Goal: Information Seeking & Learning: Find specific fact

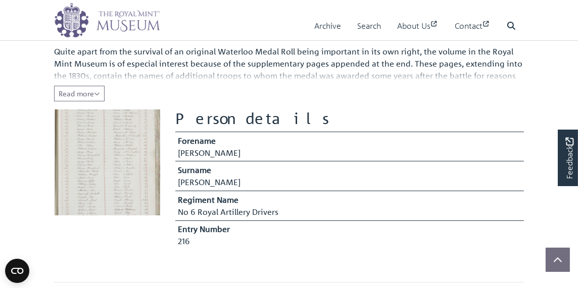
scroll to position [152, 0]
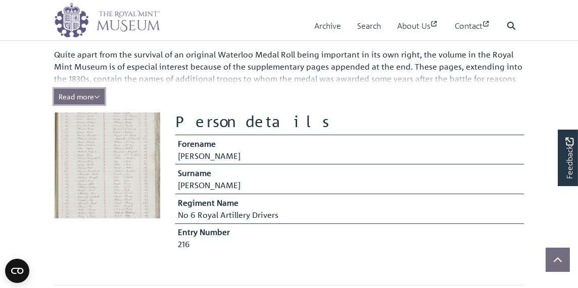
click at [87, 98] on span "Read more" at bounding box center [79, 96] width 41 height 9
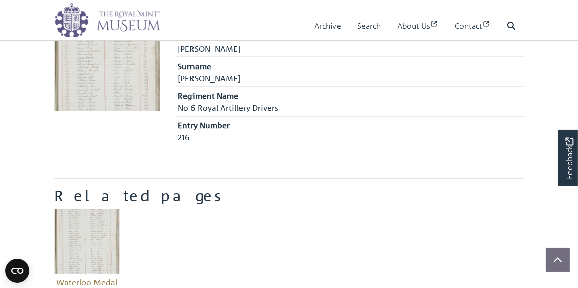
scroll to position [354, 0]
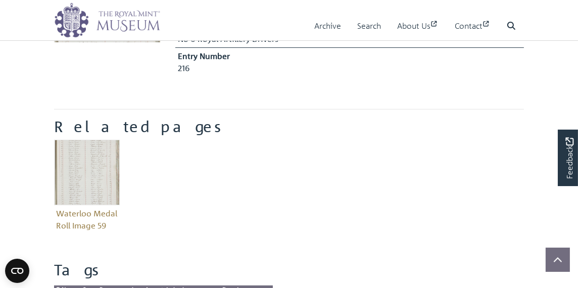
scroll to position [354, 0]
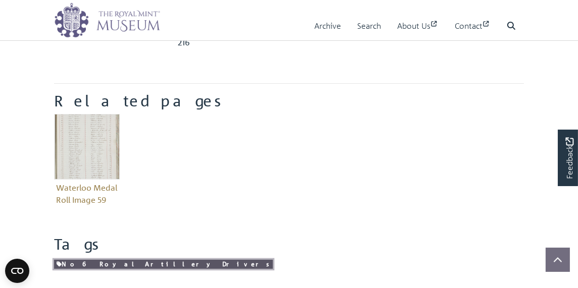
click at [77, 264] on link "No 6 Royal Artillery Drivers" at bounding box center [163, 265] width 219 height 10
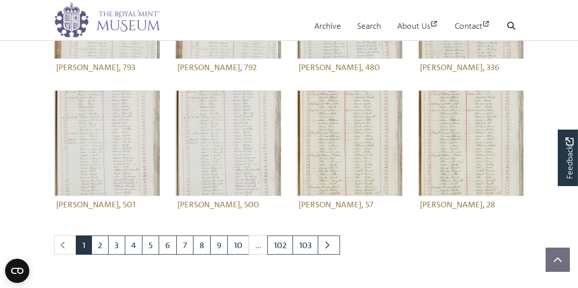
scroll to position [404, 0]
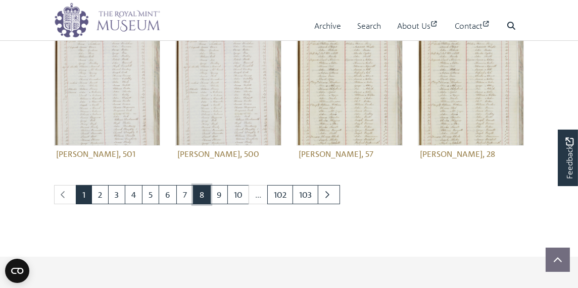
click at [199, 192] on link "8" at bounding box center [202, 194] width 18 height 19
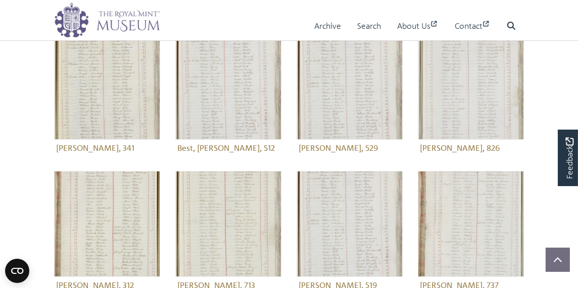
scroll to position [354, 0]
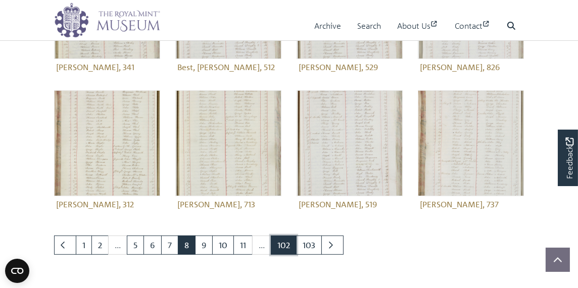
click at [286, 238] on link "102" at bounding box center [284, 245] width 26 height 19
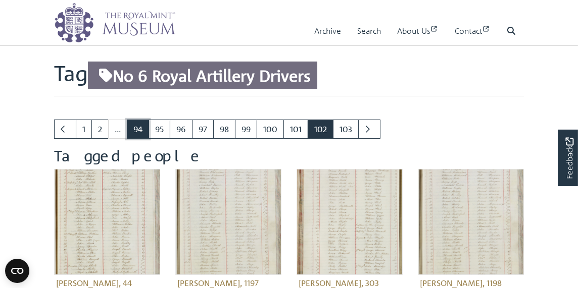
click at [143, 127] on link "94" at bounding box center [138, 129] width 22 height 19
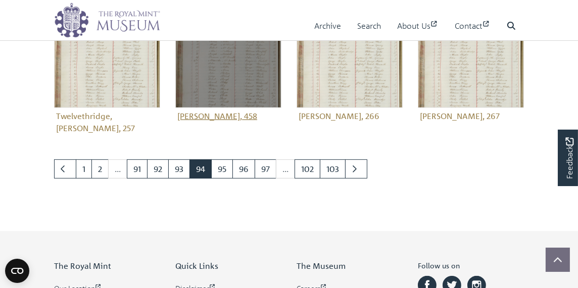
scroll to position [455, 0]
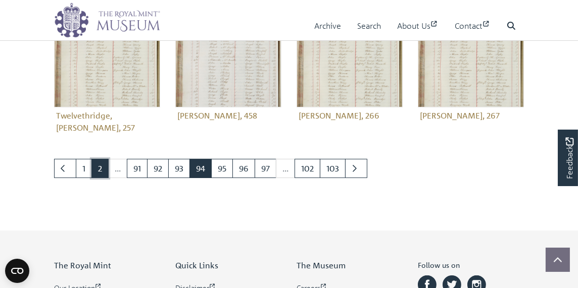
click at [105, 159] on link "2" at bounding box center [99, 168] width 17 height 19
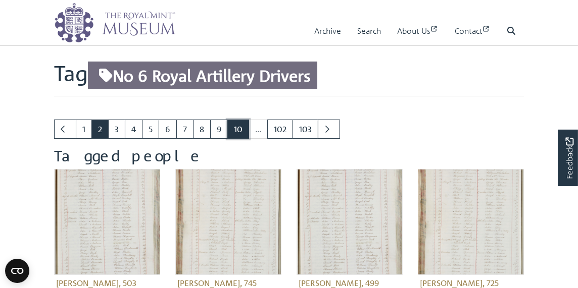
click at [239, 127] on link "10" at bounding box center [238, 129] width 22 height 19
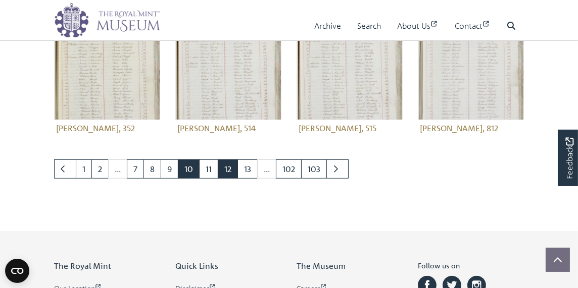
scroll to position [455, 0]
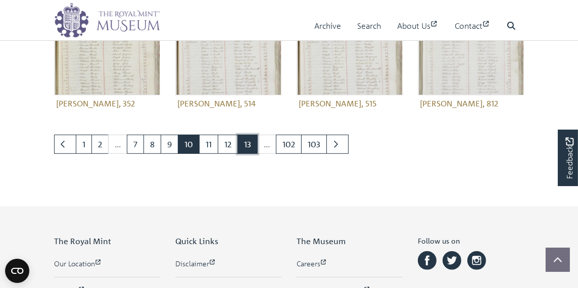
click at [248, 141] on link "13" at bounding box center [247, 144] width 20 height 19
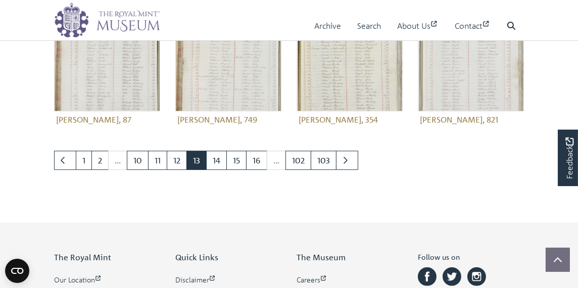
scroll to position [455, 0]
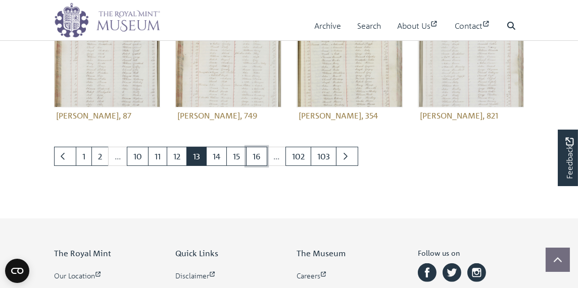
click at [249, 147] on link "16" at bounding box center [256, 156] width 21 height 19
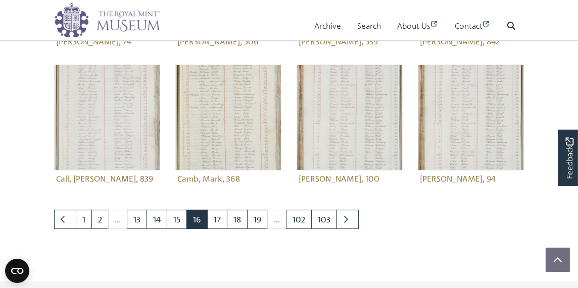
scroll to position [404, 0]
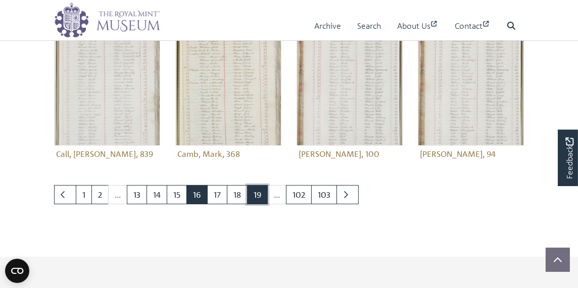
click at [260, 190] on link "19" at bounding box center [257, 194] width 21 height 19
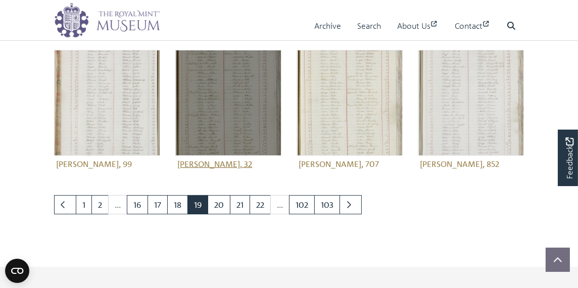
scroll to position [404, 0]
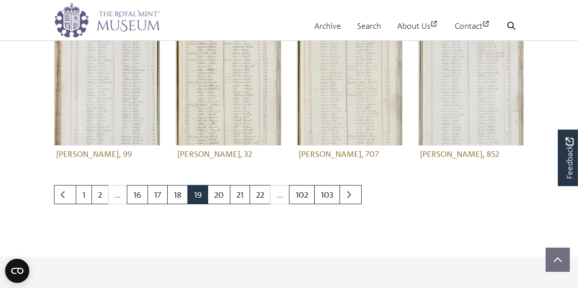
click at [279, 195] on li "..." at bounding box center [280, 194] width 19 height 19
click at [262, 192] on link "22" at bounding box center [260, 194] width 21 height 19
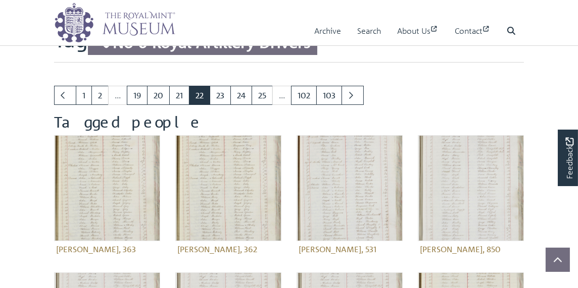
scroll to position [51, 0]
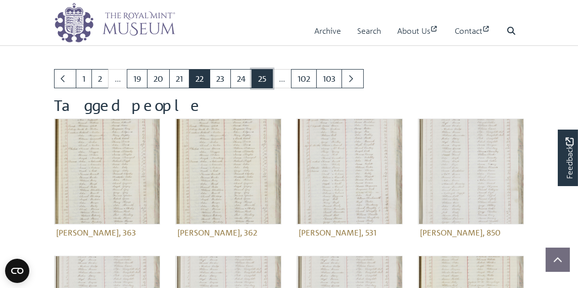
click at [264, 76] on link "25" at bounding box center [262, 78] width 21 height 19
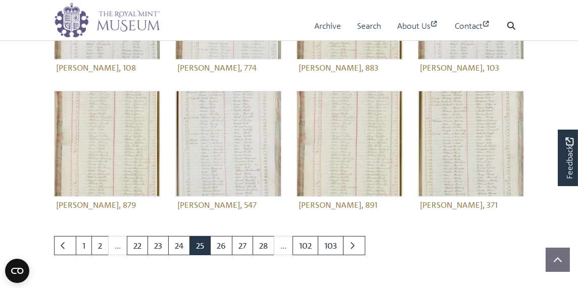
scroll to position [354, 0]
click at [261, 243] on link "28" at bounding box center [264, 245] width 22 height 19
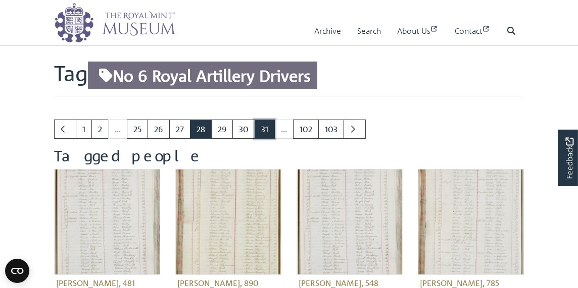
click at [258, 129] on link "31" at bounding box center [265, 129] width 20 height 19
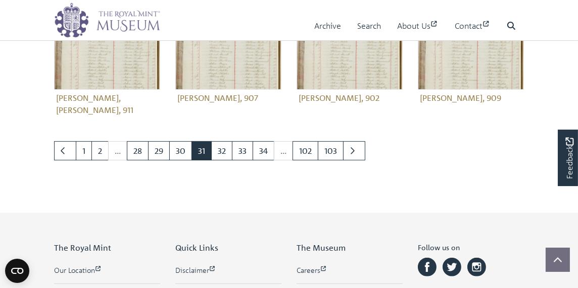
scroll to position [505, 0]
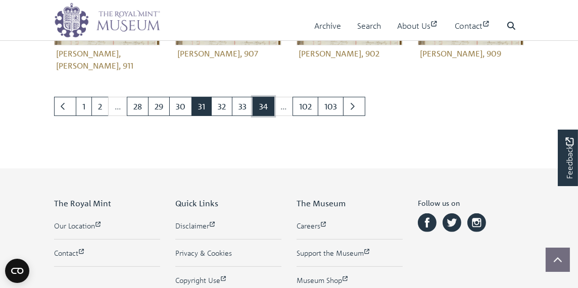
click at [266, 97] on link "34" at bounding box center [264, 106] width 22 height 19
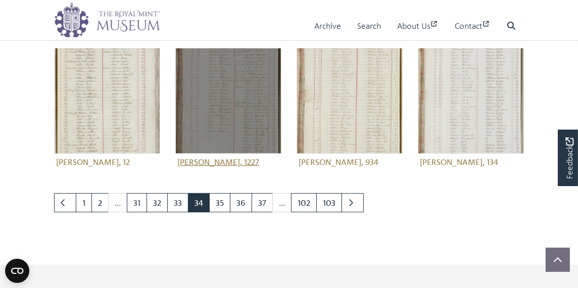
scroll to position [404, 0]
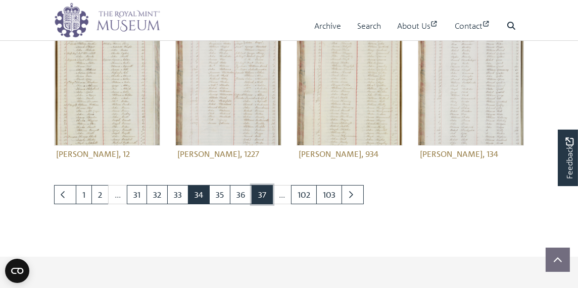
click at [263, 196] on link "37" at bounding box center [262, 194] width 21 height 19
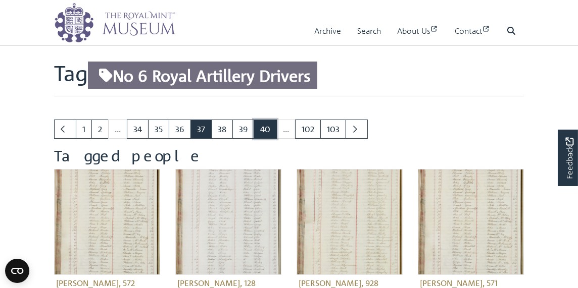
click at [265, 126] on link "40" at bounding box center [265, 129] width 23 height 19
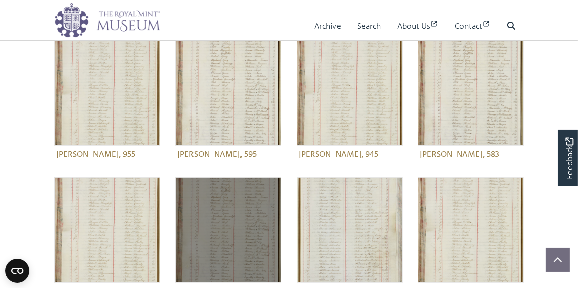
scroll to position [404, 0]
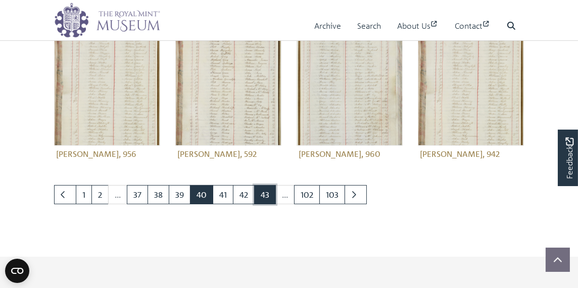
click at [267, 189] on link "43" at bounding box center [265, 194] width 22 height 19
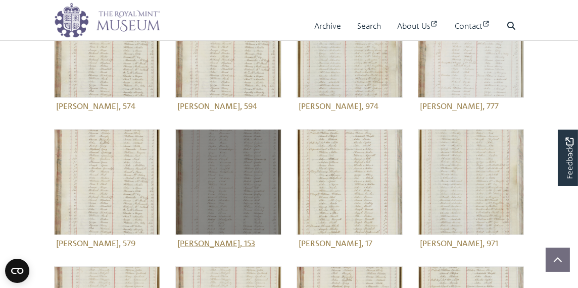
scroll to position [354, 0]
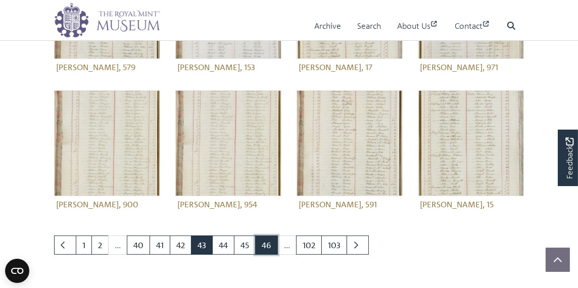
click at [267, 246] on link "46" at bounding box center [266, 245] width 23 height 19
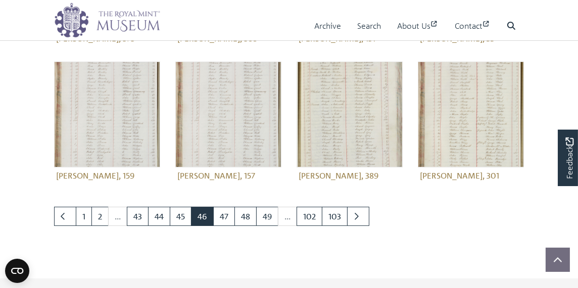
scroll to position [404, 0]
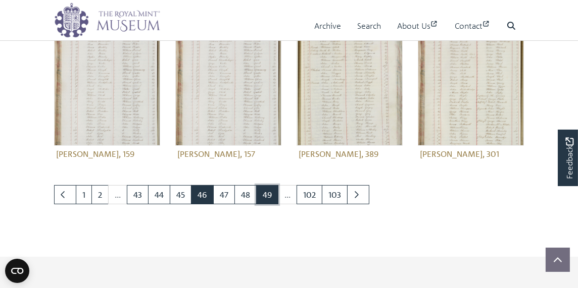
click at [261, 192] on link "49" at bounding box center [267, 194] width 22 height 19
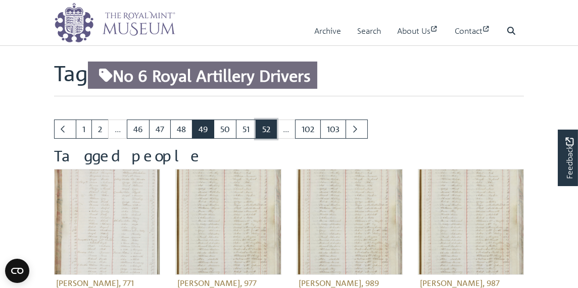
click at [268, 129] on link "52" at bounding box center [266, 129] width 21 height 19
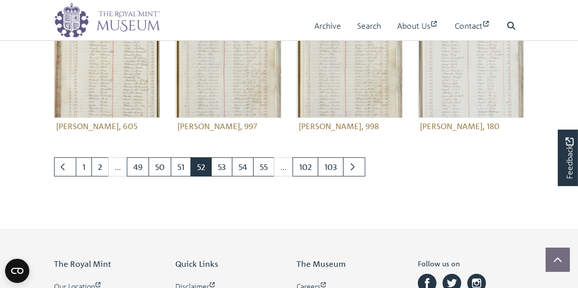
scroll to position [455, 0]
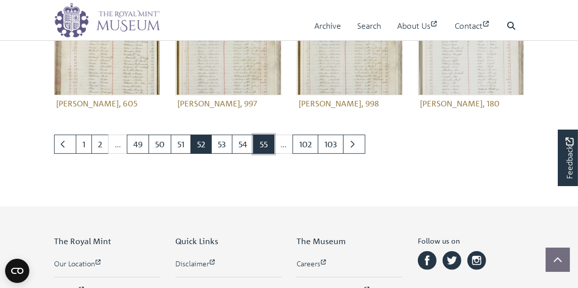
click at [267, 139] on link "55" at bounding box center [263, 144] width 21 height 19
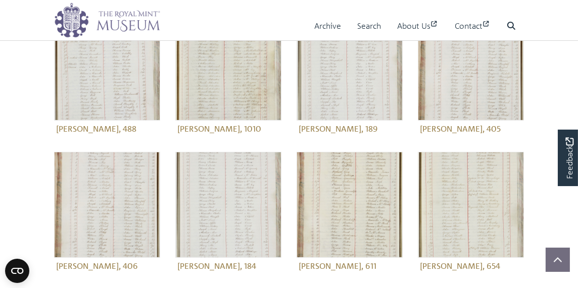
scroll to position [354, 0]
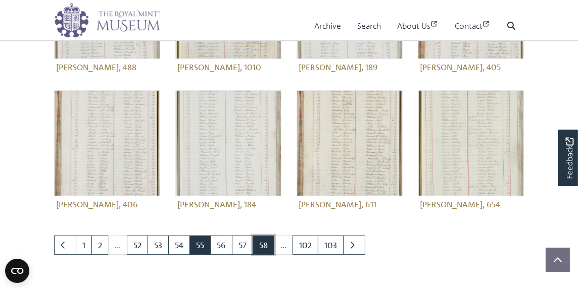
click at [259, 240] on link "58" at bounding box center [264, 245] width 22 height 19
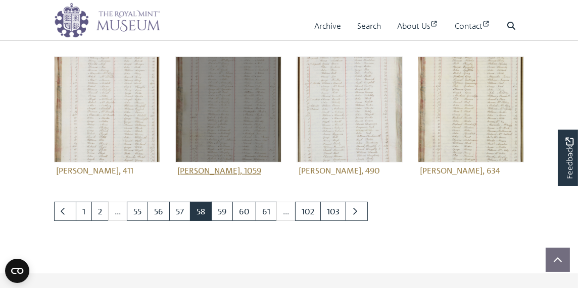
scroll to position [404, 0]
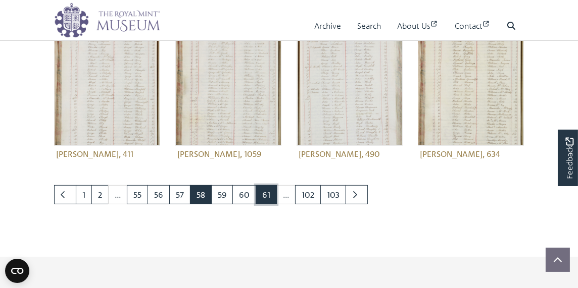
click at [258, 194] on link "61" at bounding box center [266, 194] width 21 height 19
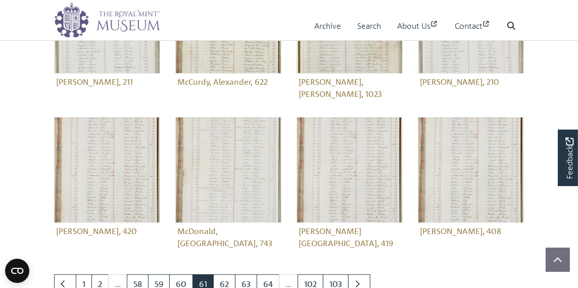
scroll to position [354, 0]
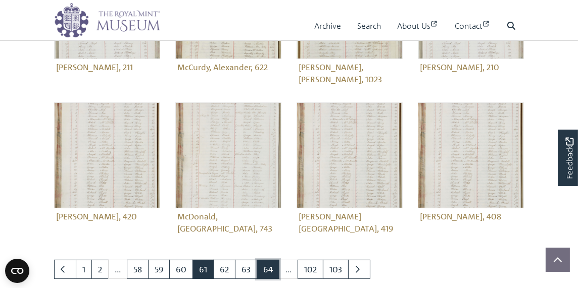
click at [269, 260] on link "64" at bounding box center [268, 269] width 23 height 19
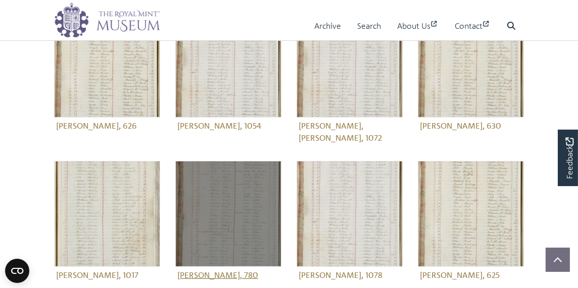
scroll to position [455, 0]
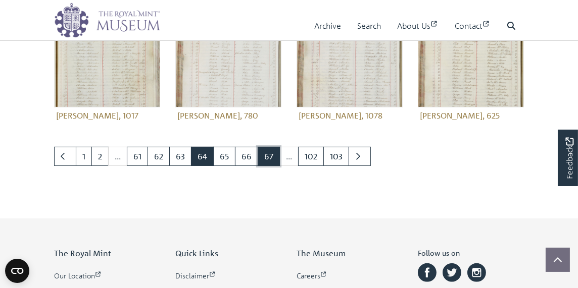
click at [269, 148] on link "67" at bounding box center [269, 156] width 22 height 19
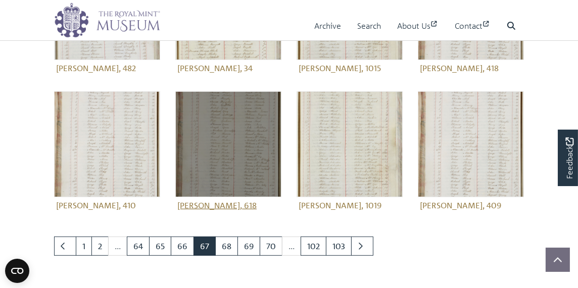
scroll to position [354, 0]
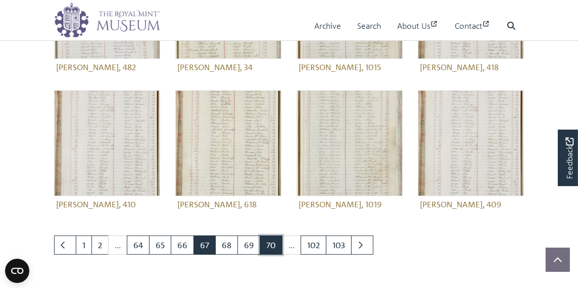
click at [268, 247] on link "70" at bounding box center [271, 245] width 23 height 19
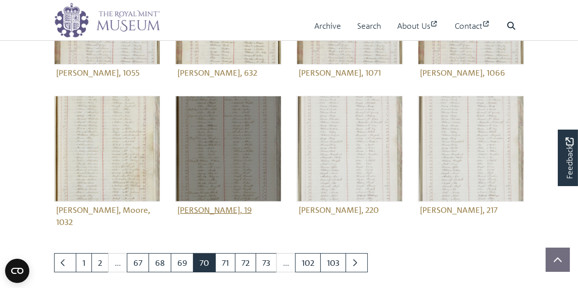
scroll to position [354, 0]
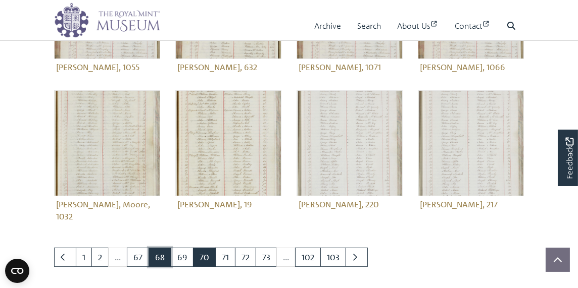
click at [160, 248] on link "68" at bounding box center [160, 257] width 23 height 19
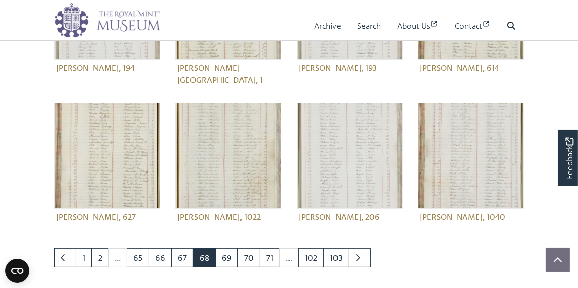
scroll to position [354, 0]
click at [173, 248] on link "67" at bounding box center [182, 257] width 22 height 19
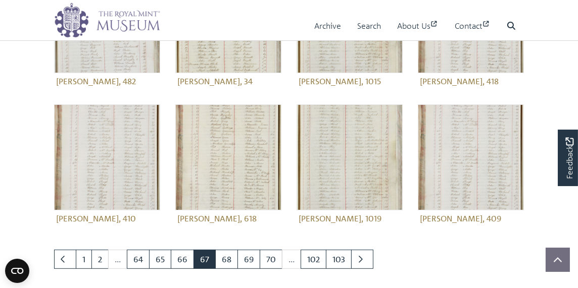
scroll to position [354, 0]
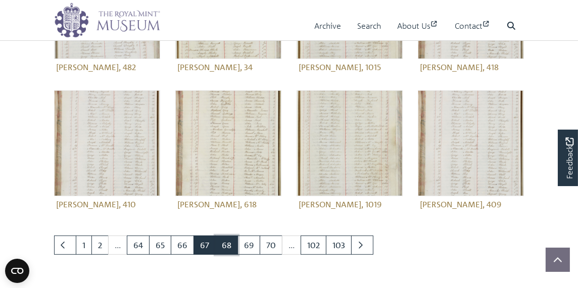
click at [224, 243] on link "68" at bounding box center [226, 245] width 23 height 19
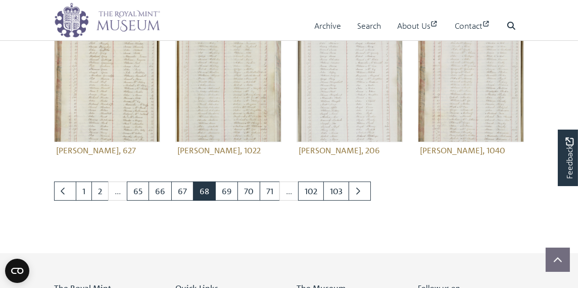
scroll to position [404, 0]
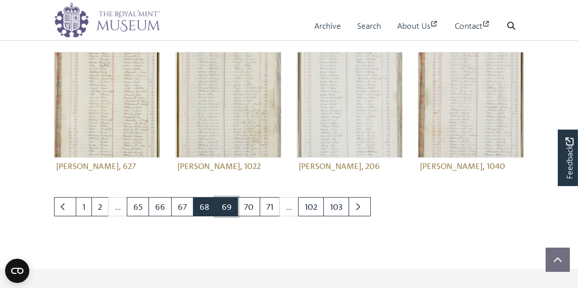
click at [226, 198] on link "69" at bounding box center [226, 207] width 23 height 19
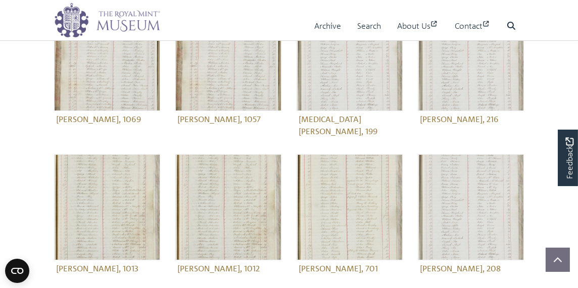
scroll to position [303, 0]
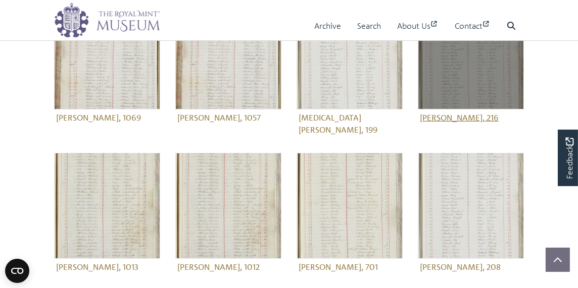
click at [474, 116] on figure "Moxham, William, 216" at bounding box center [471, 65] width 106 height 122
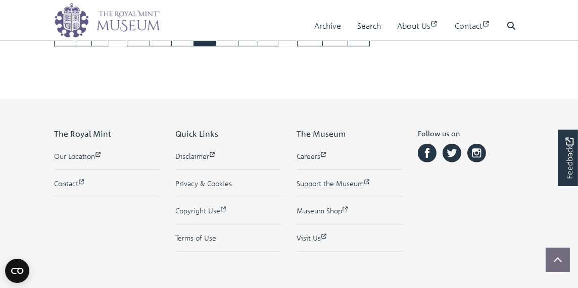
scroll to position [545, 0]
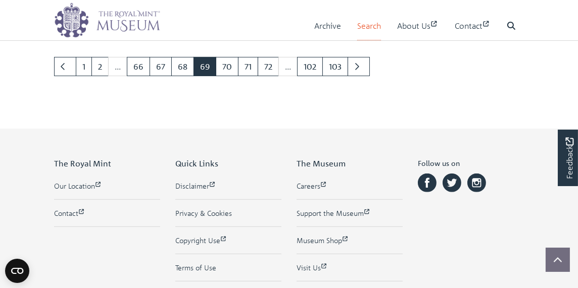
click at [360, 25] on link "Search" at bounding box center [369, 26] width 24 height 29
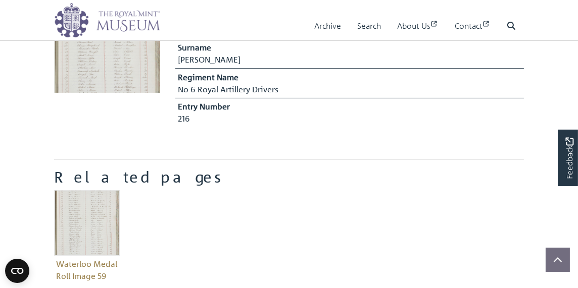
scroll to position [303, 0]
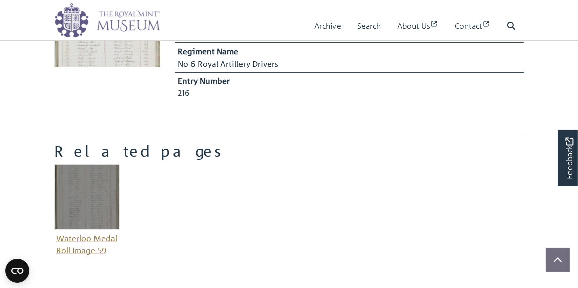
click at [76, 248] on figure "Waterloo Medal Roll Image 59" at bounding box center [87, 212] width 66 height 94
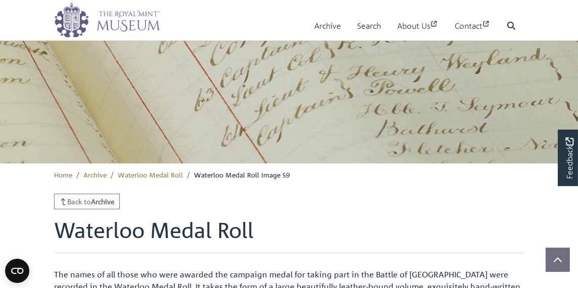
scroll to position [64, 0]
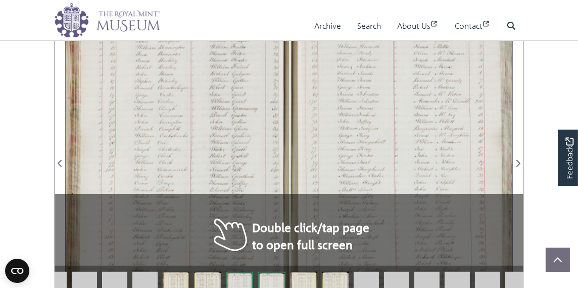
scroll to position [621, 0]
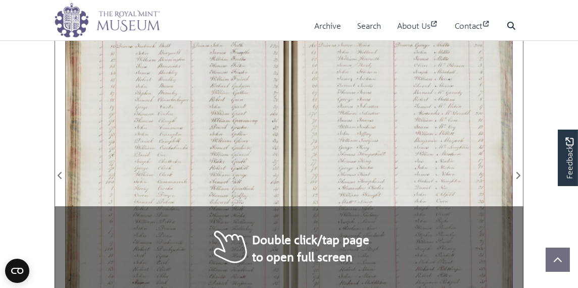
click at [282, 246] on div at bounding box center [177, 170] width 223 height 318
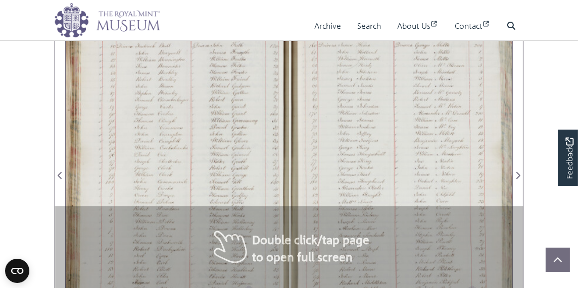
click at [282, 246] on div at bounding box center [177, 170] width 223 height 318
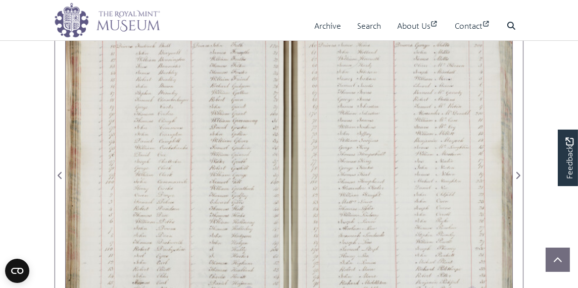
click at [427, 173] on div at bounding box center [400, 170] width 223 height 318
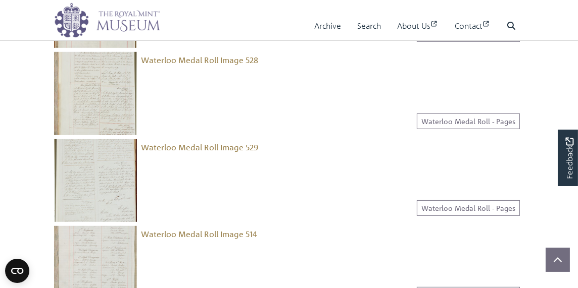
scroll to position [657, 0]
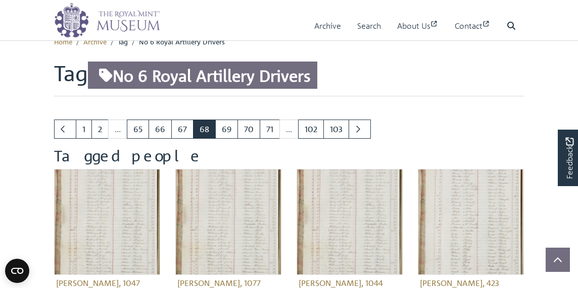
scroll to position [354, 0]
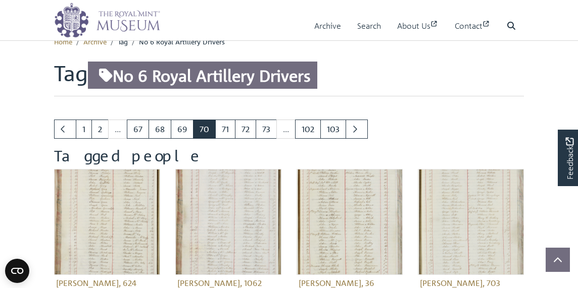
scroll to position [354, 0]
